Goal: Find contact information: Find contact information

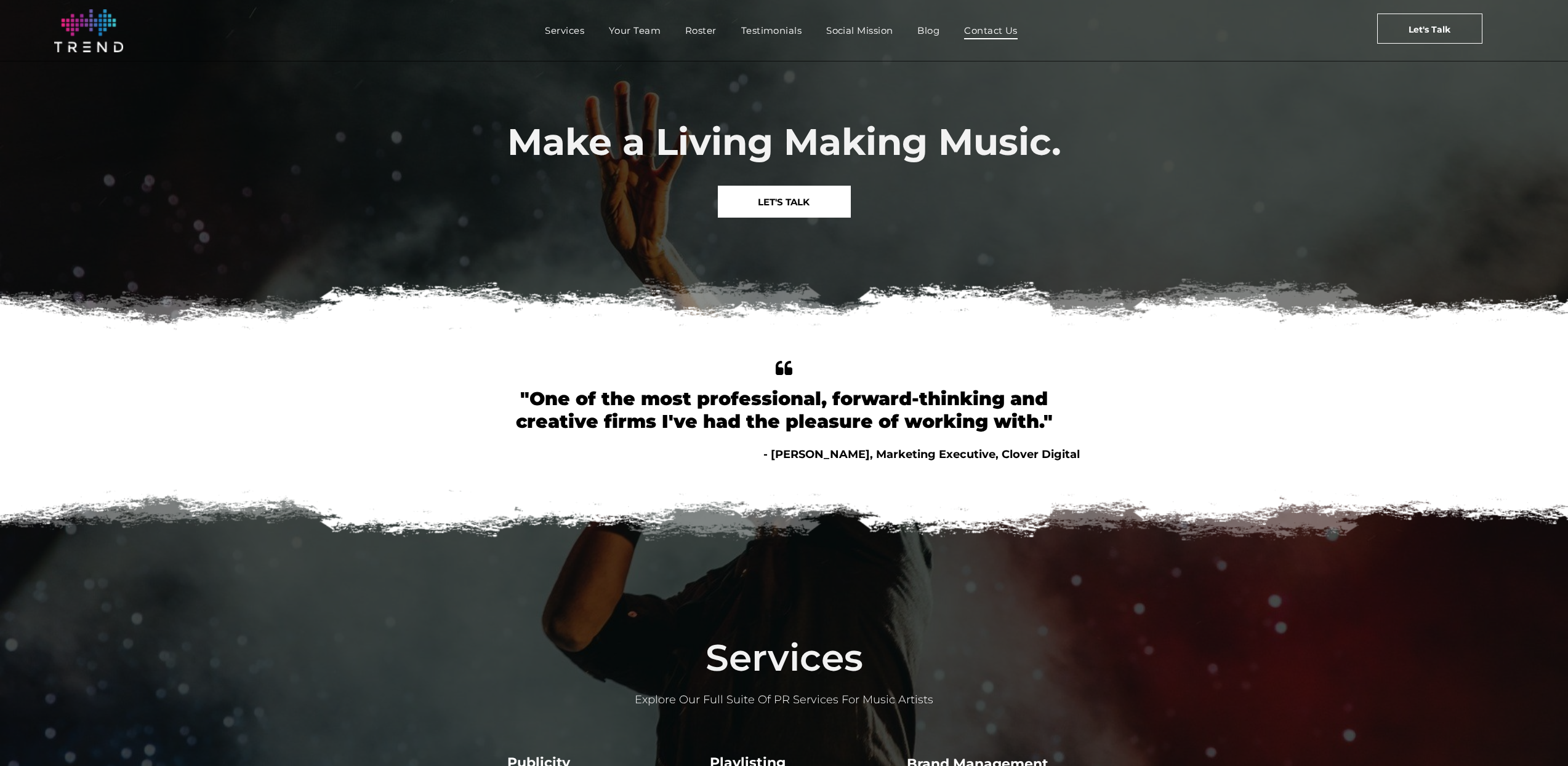
click at [1012, 29] on span "Contact Us" at bounding box center [991, 30] width 54 height 18
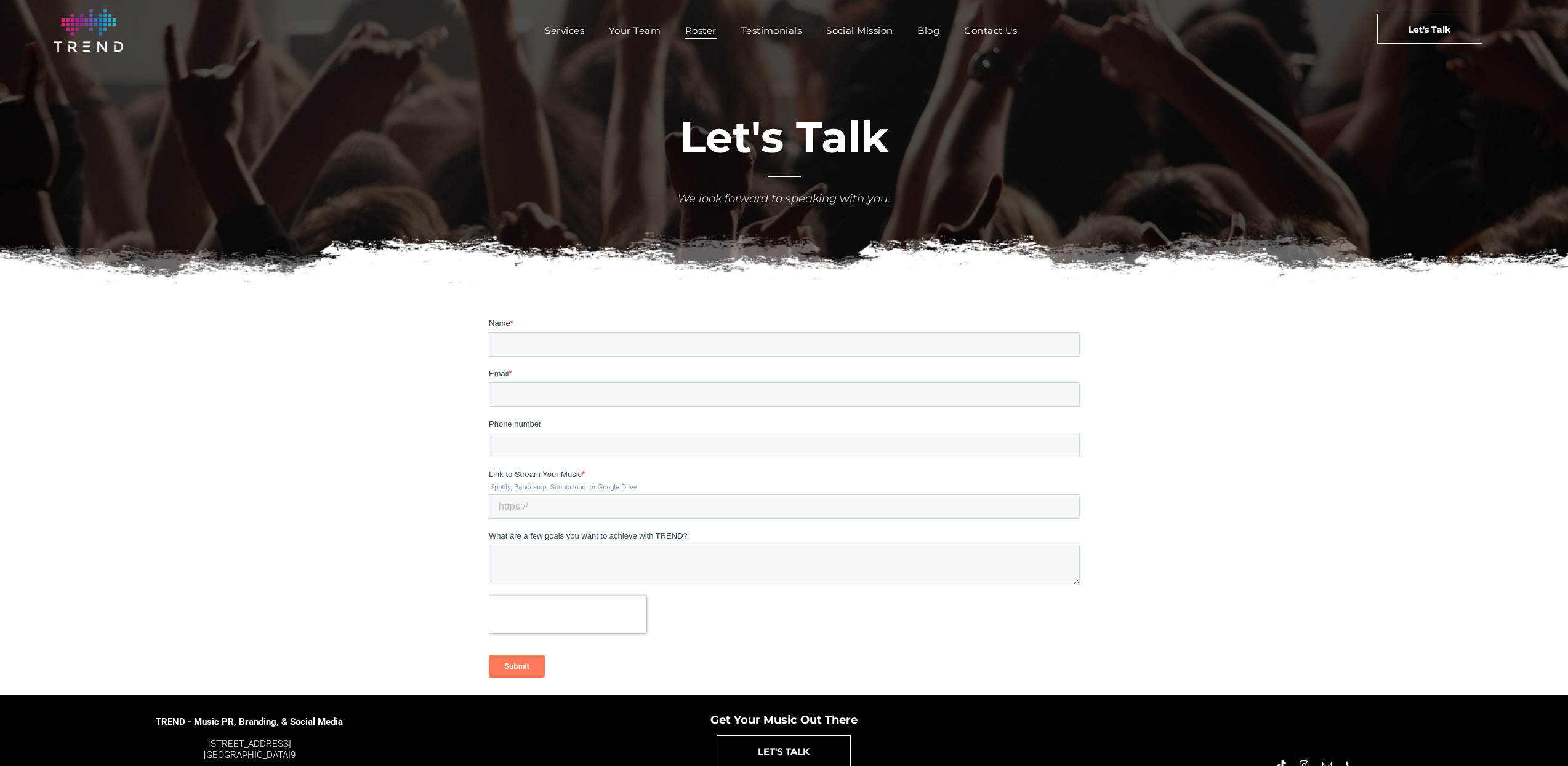
click at [687, 22] on span "Roster" at bounding box center [700, 30] width 31 height 18
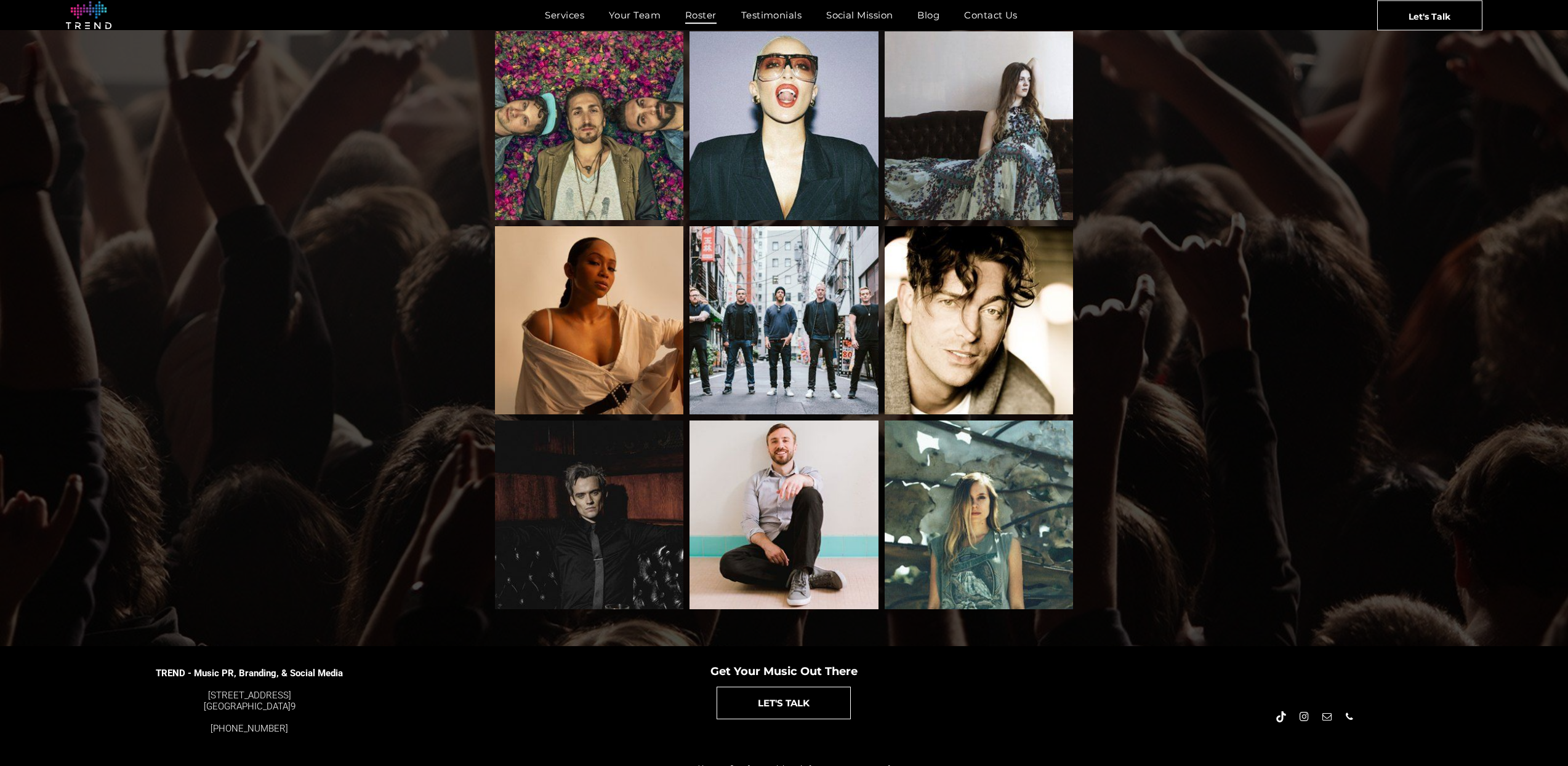
scroll to position [634, 0]
